Goal: Transaction & Acquisition: Purchase product/service

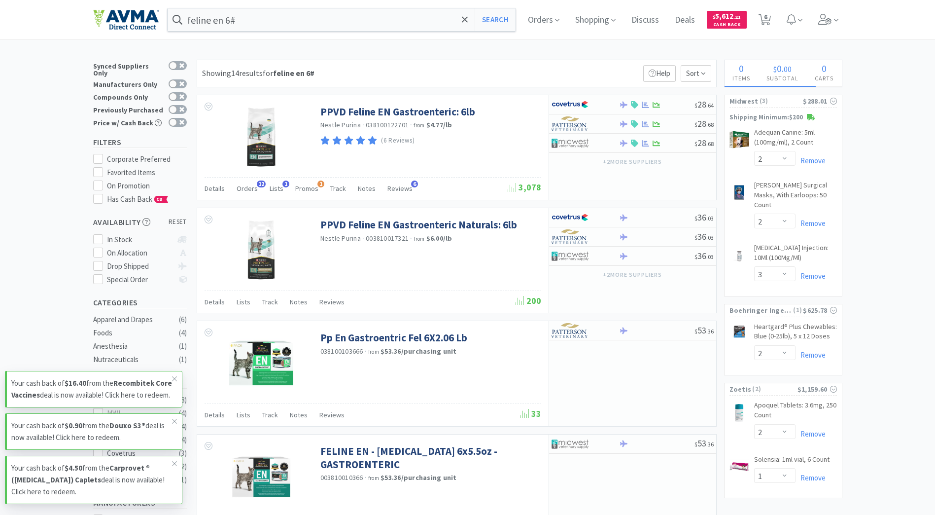
select select "2"
select select "3"
select select "2"
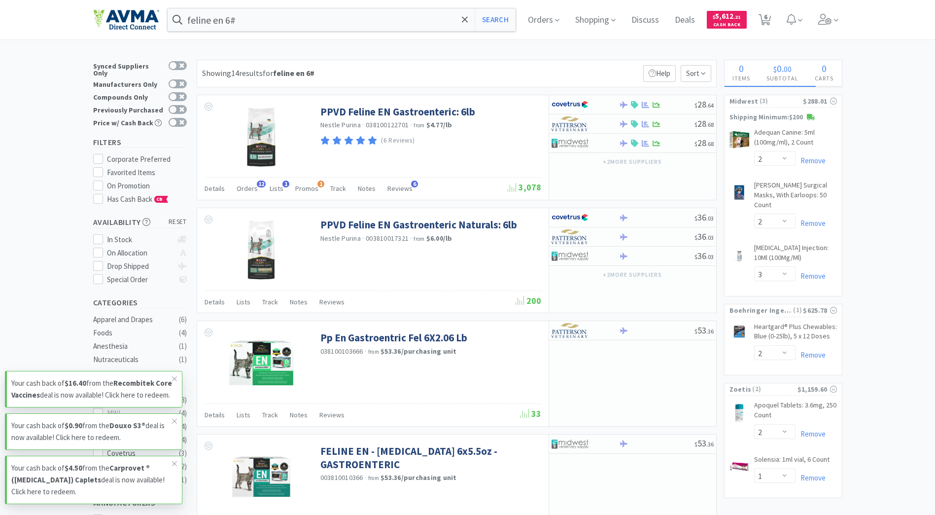
select select "1"
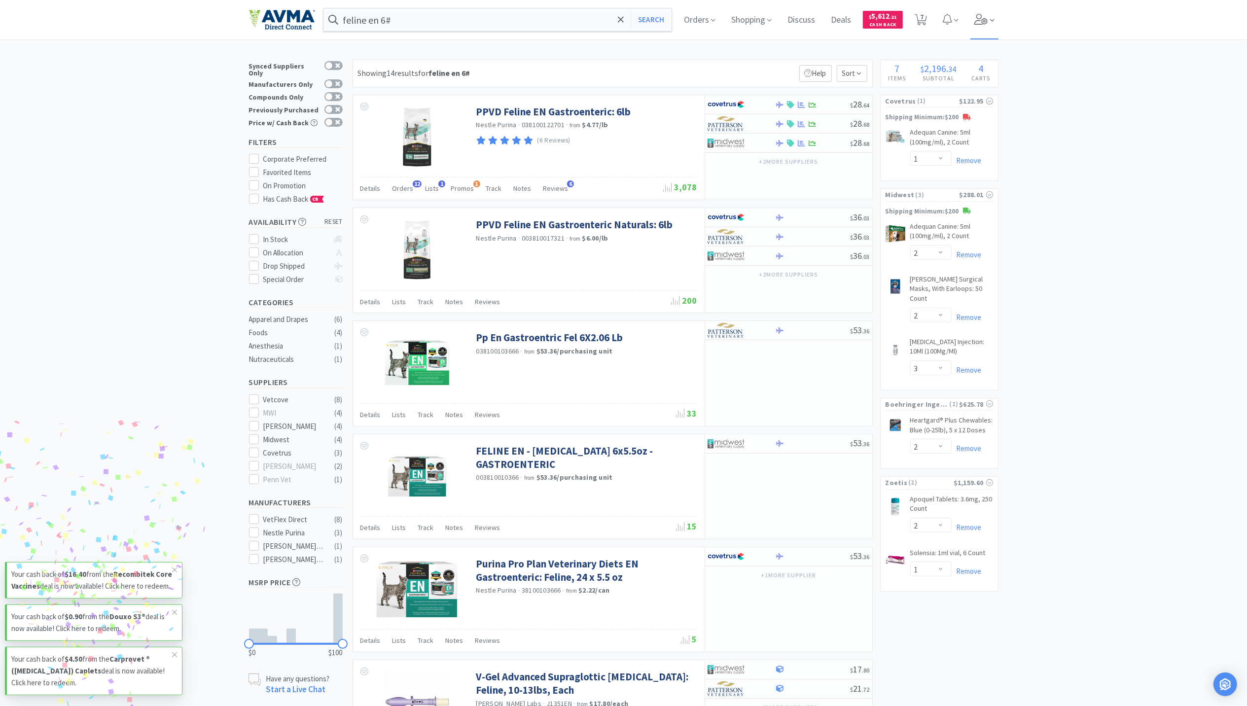
click at [935, 22] on icon at bounding box center [981, 19] width 14 height 11
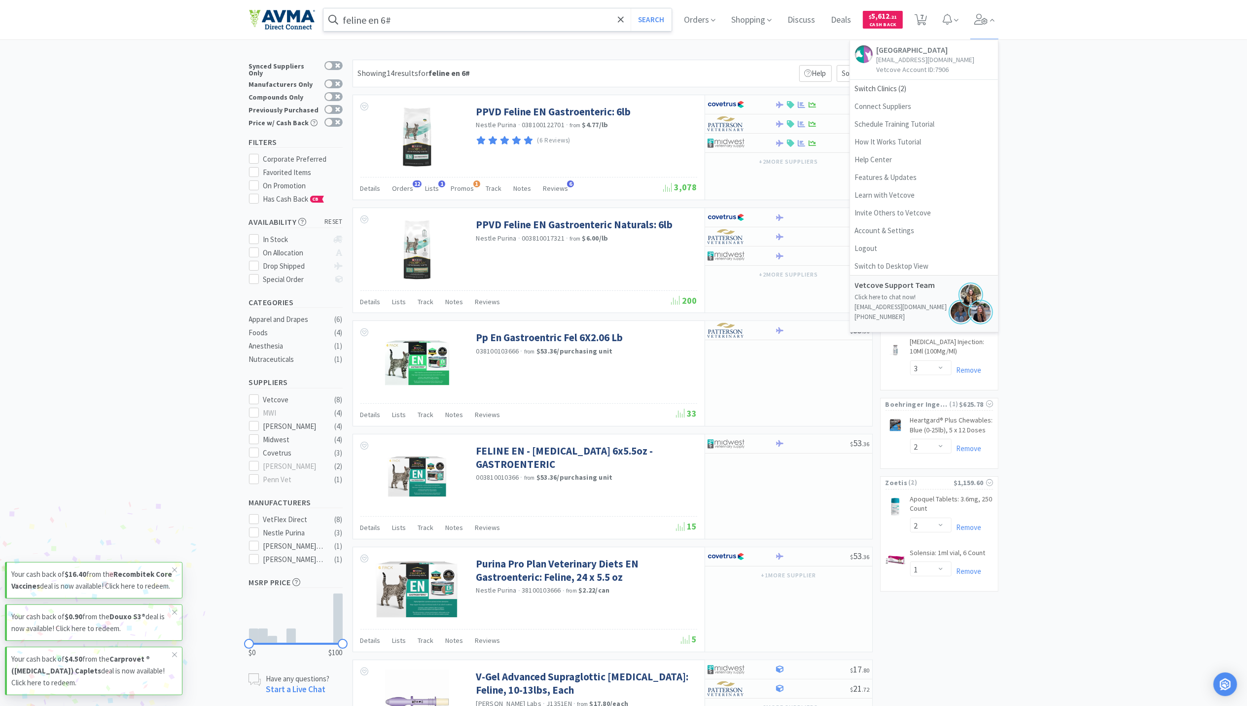
click at [573, 30] on input "feline en 6#" at bounding box center [497, 19] width 349 height 23
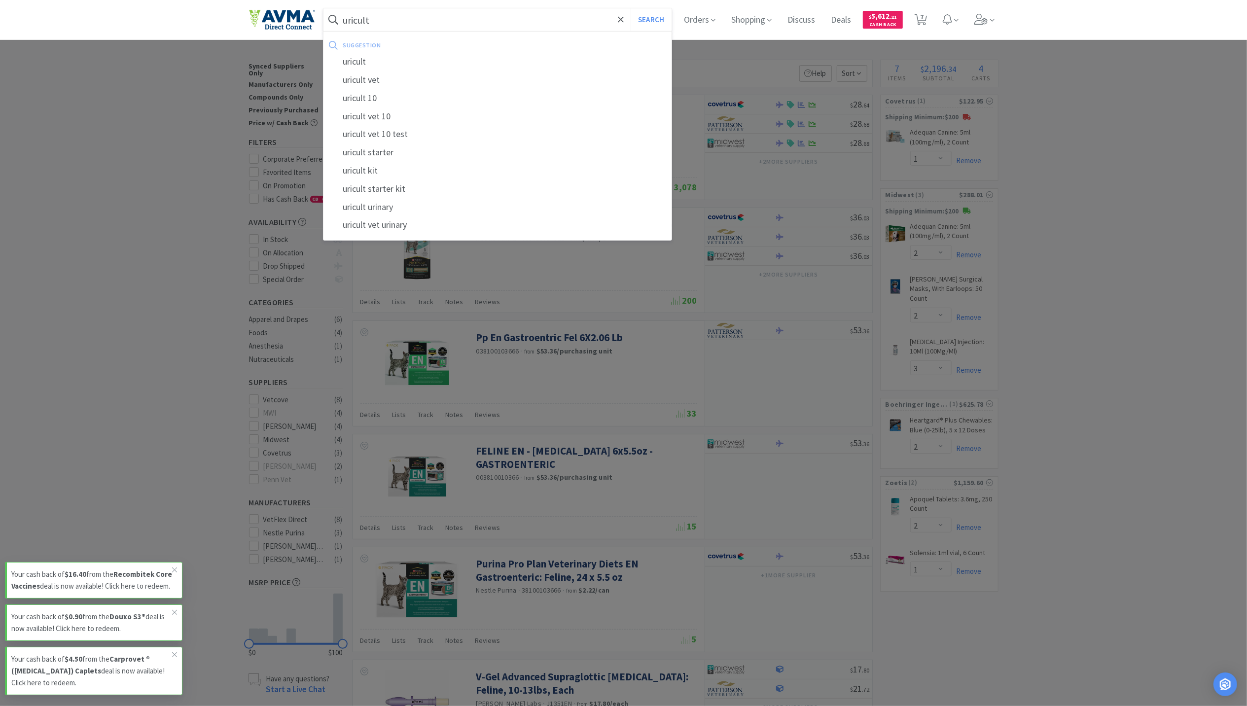
type input "uricult"
click at [631, 8] on button "Search" at bounding box center [651, 19] width 41 height 23
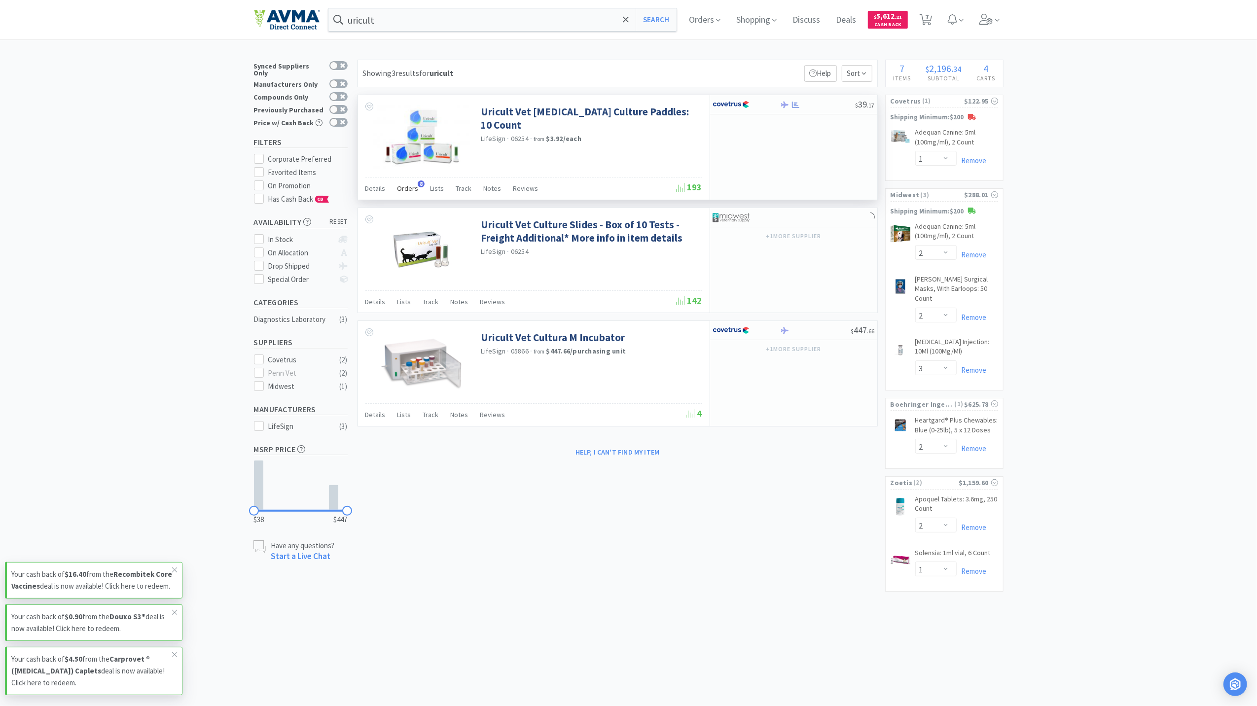
click at [399, 189] on span "Orders" at bounding box center [407, 188] width 21 height 9
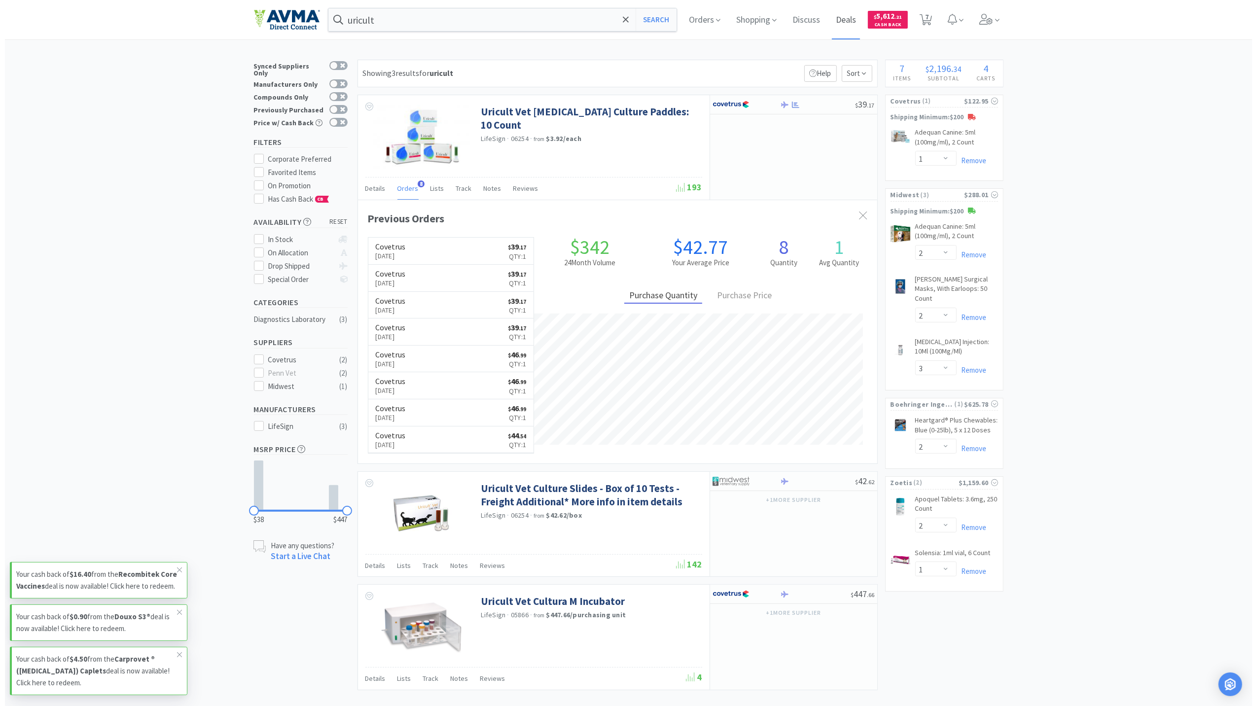
scroll to position [265, 519]
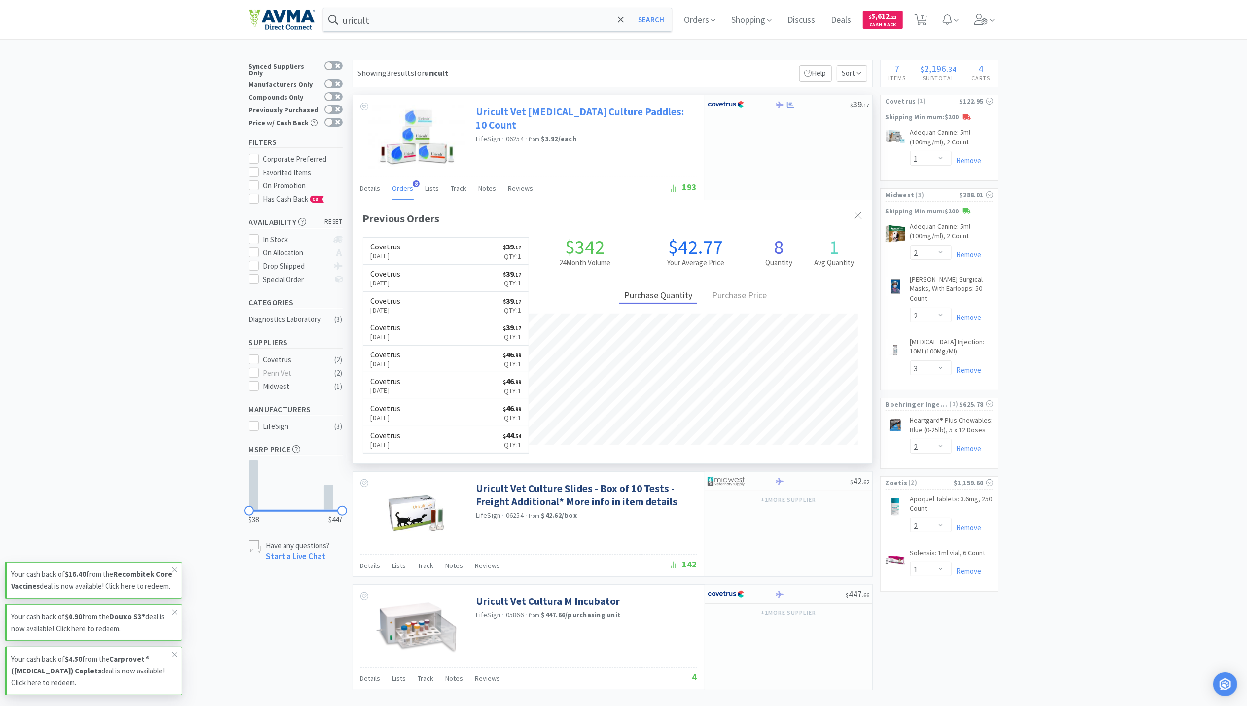
click at [493, 111] on link "Uricult Vet [MEDICAL_DATA] Culture Paddles: 10 Count" at bounding box center [585, 118] width 218 height 27
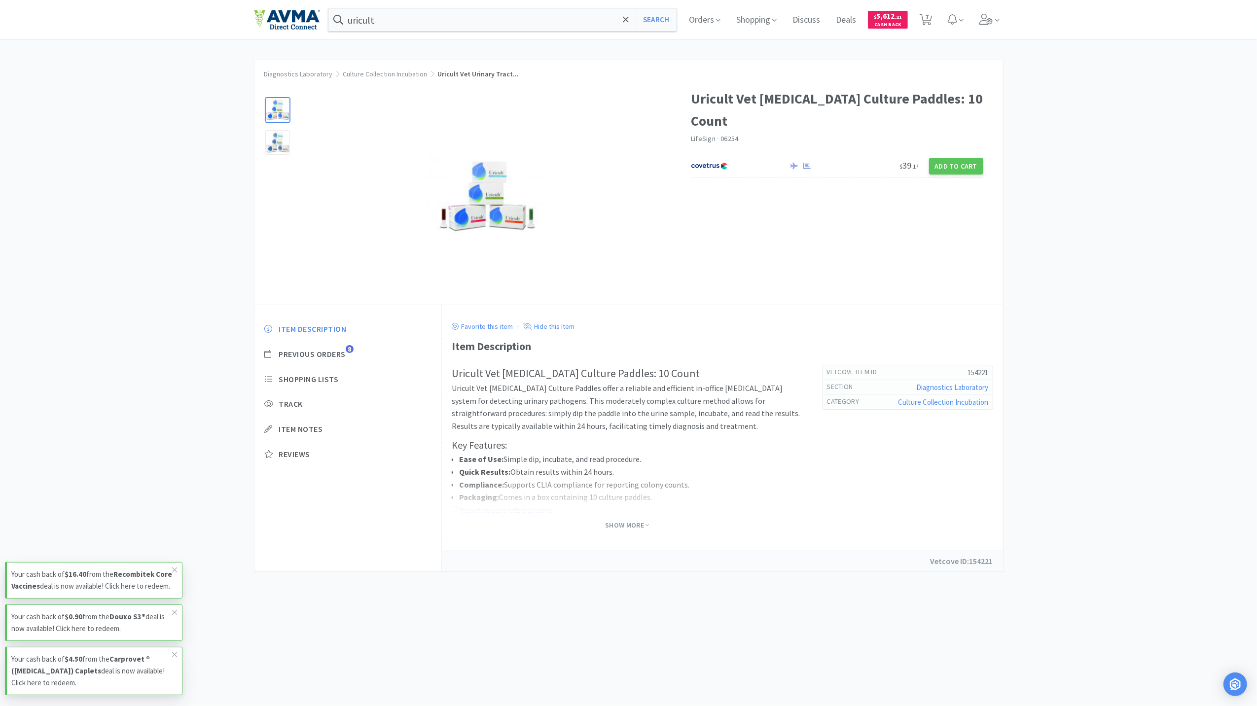
click at [935, 237] on div "Diagnostics Laboratory Culture Collection Incubation Uricult Vet Urinary Tract.…" at bounding box center [628, 316] width 1257 height 512
